Goal: Navigation & Orientation: Find specific page/section

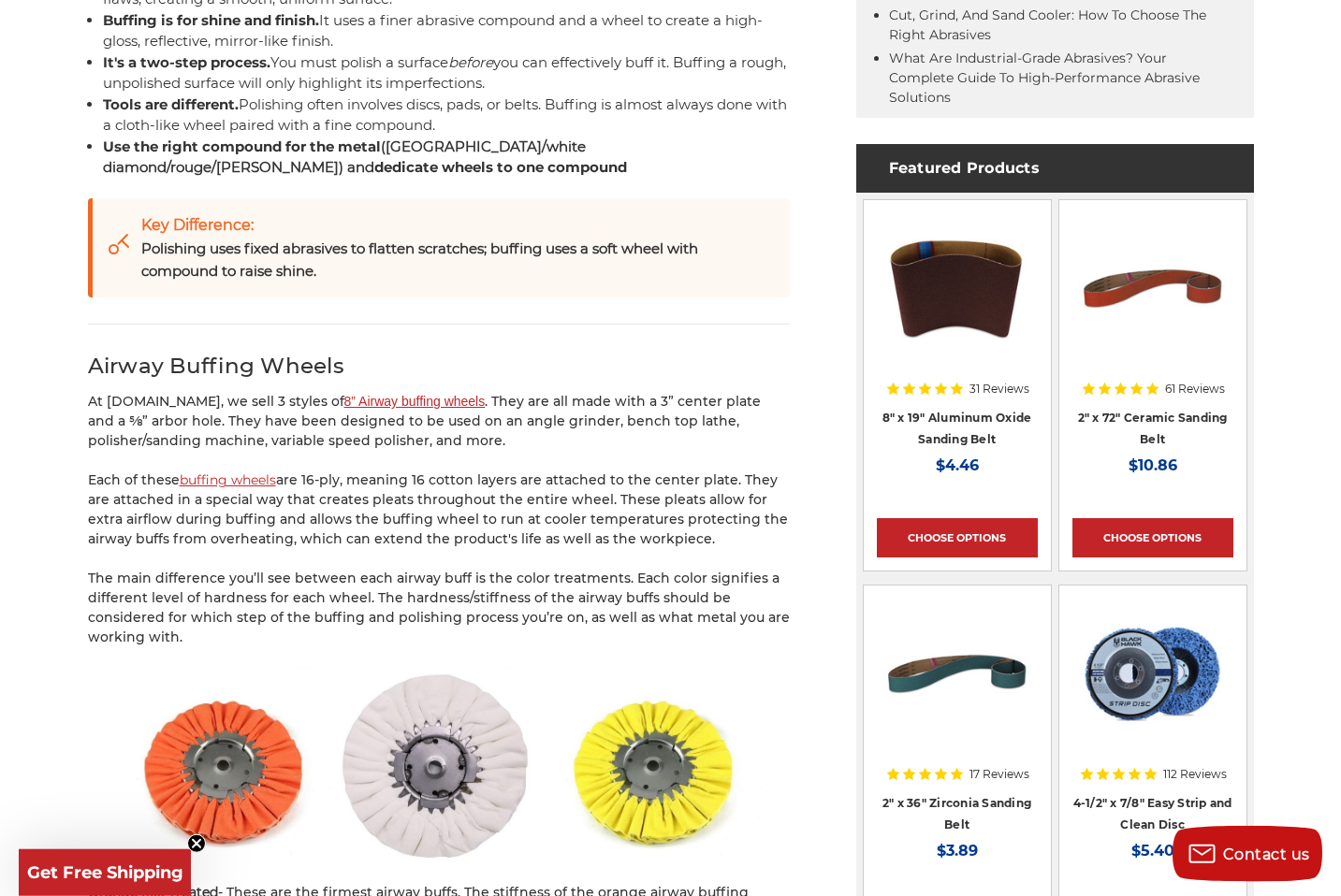
scroll to position [808, 0]
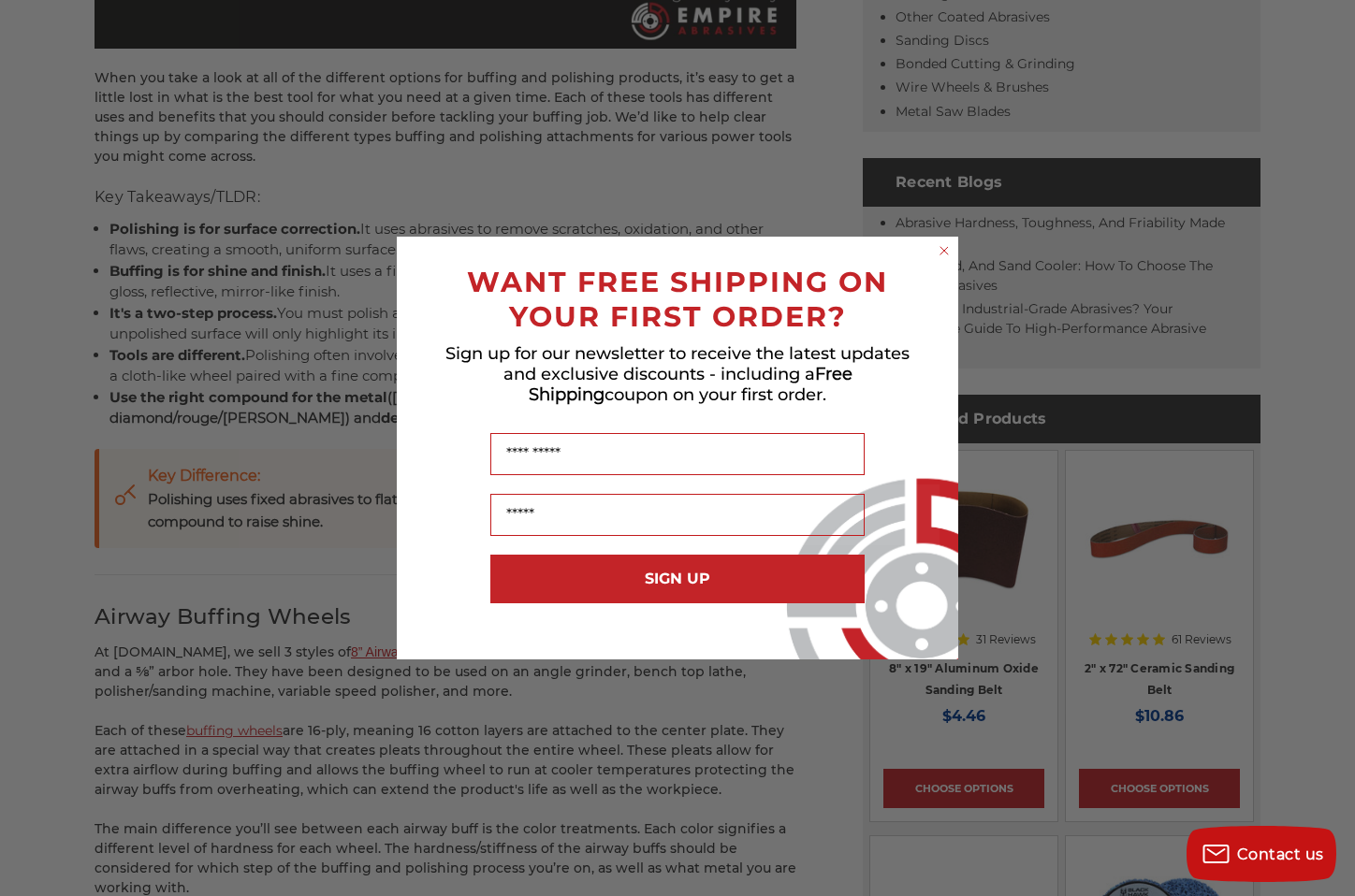
click at [948, 250] on circle "Close dialog" at bounding box center [944, 251] width 18 height 18
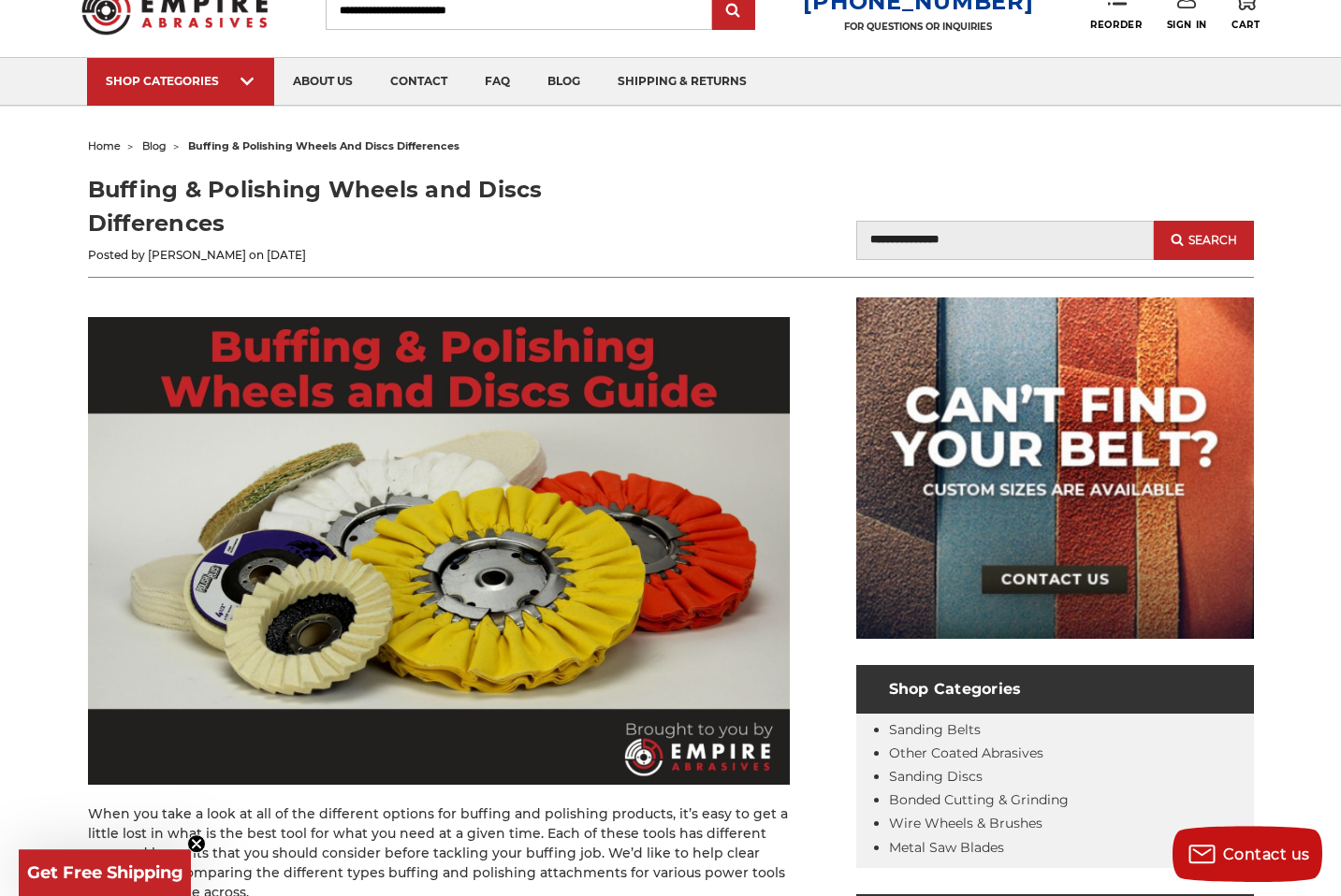
scroll to position [0, 0]
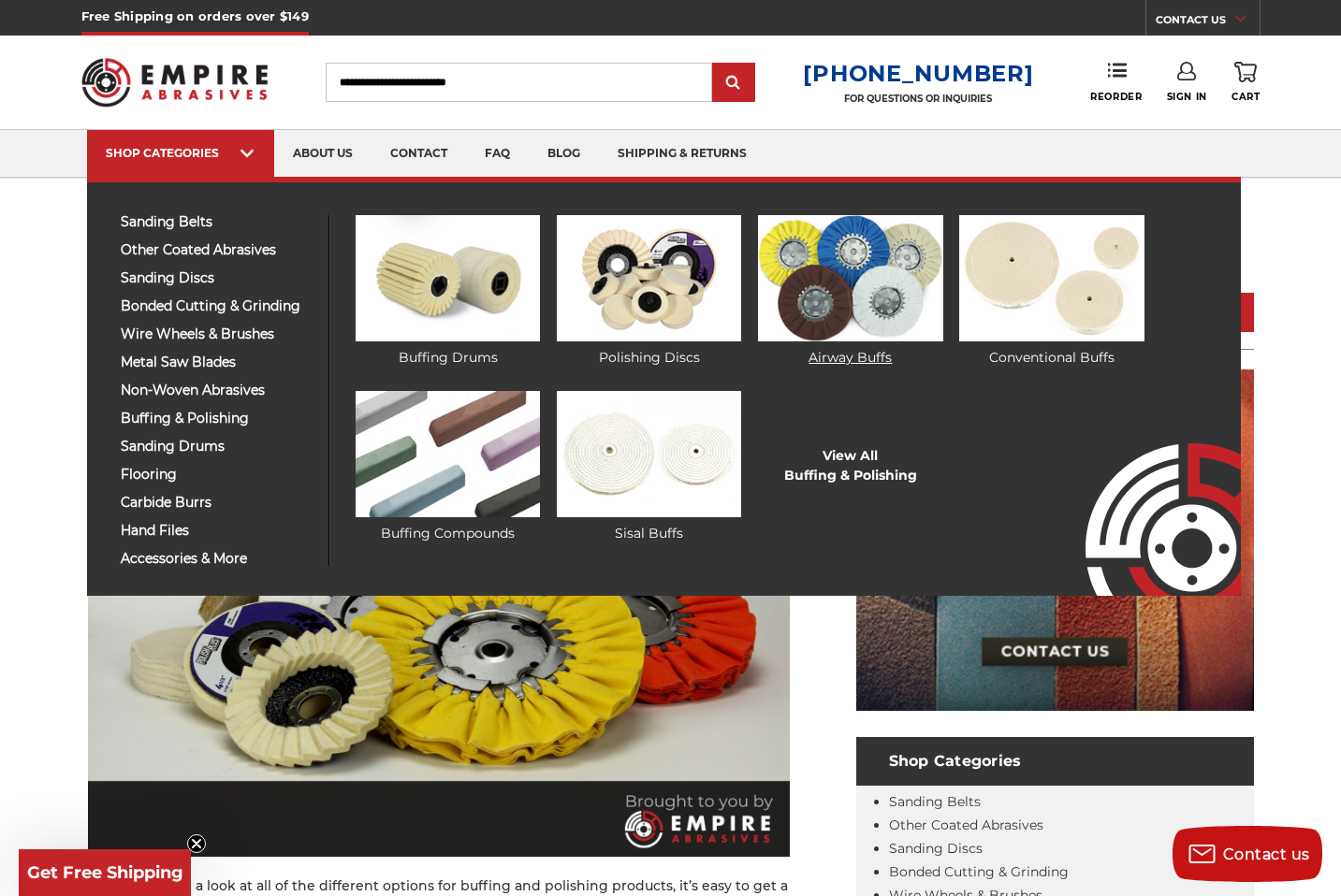
click at [836, 295] on img at bounding box center [850, 278] width 185 height 126
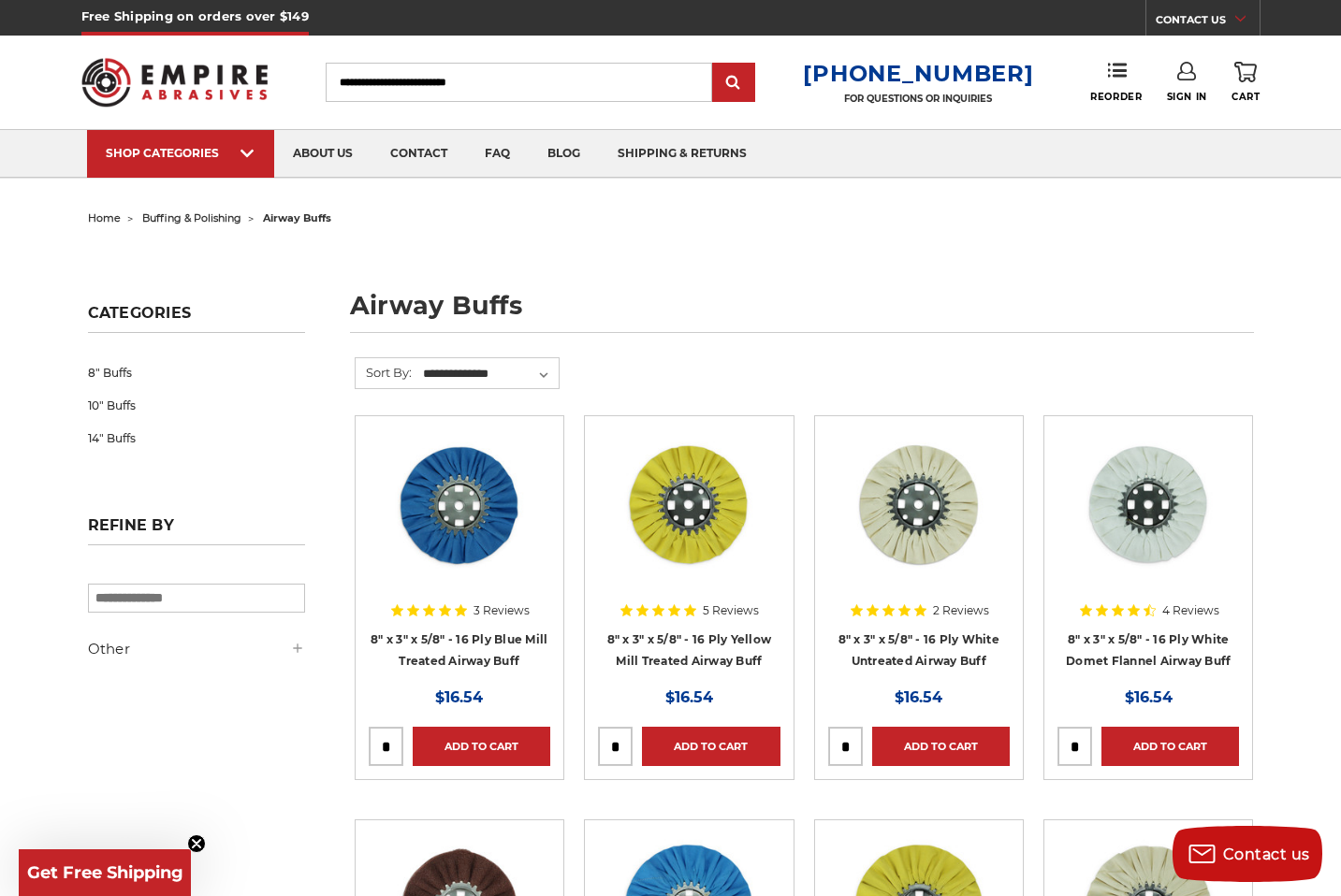
click at [188, 218] on span "buffing & polishing" at bounding box center [192, 218] width 99 height 13
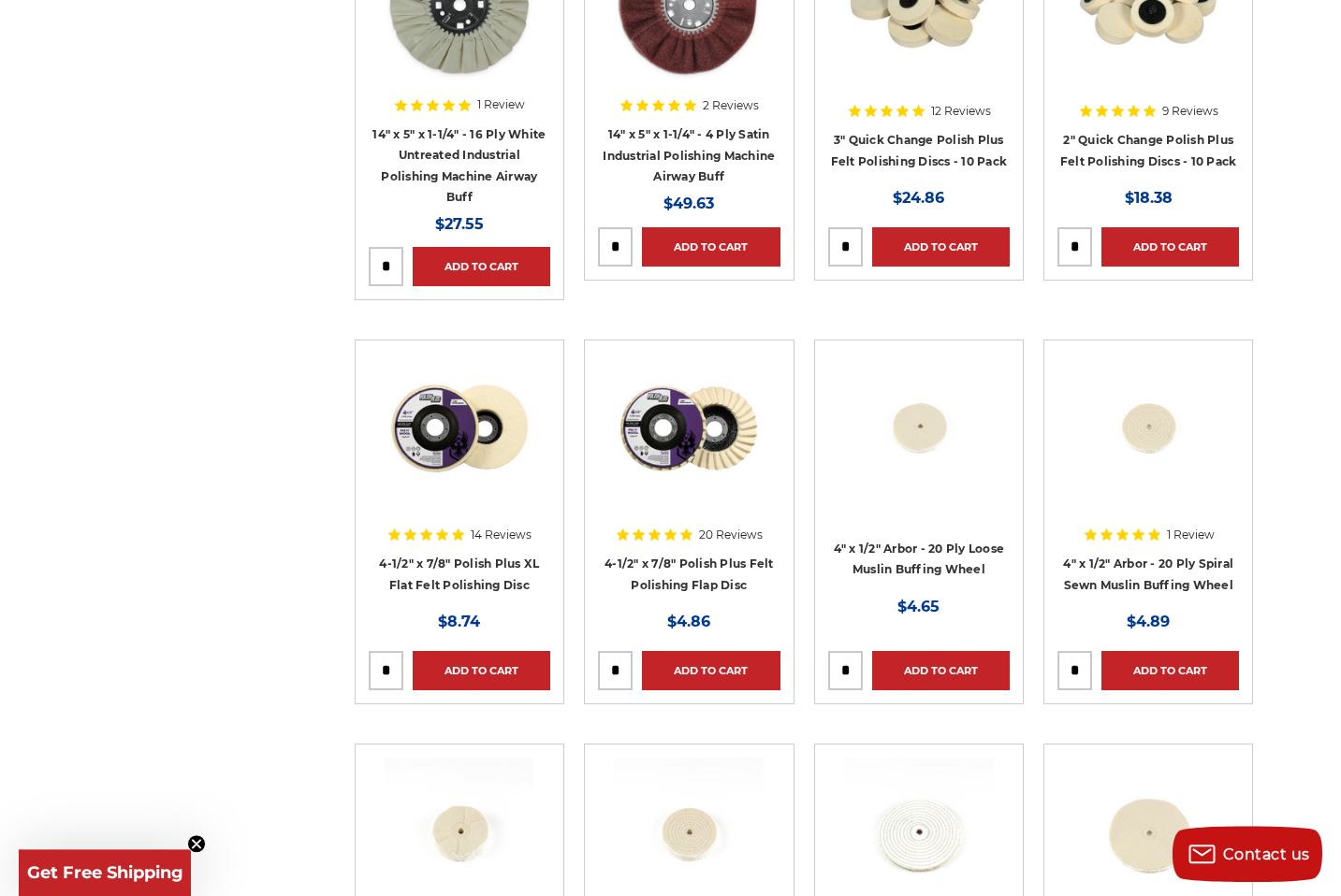
scroll to position [2160, 0]
